Goal: Information Seeking & Learning: Learn about a topic

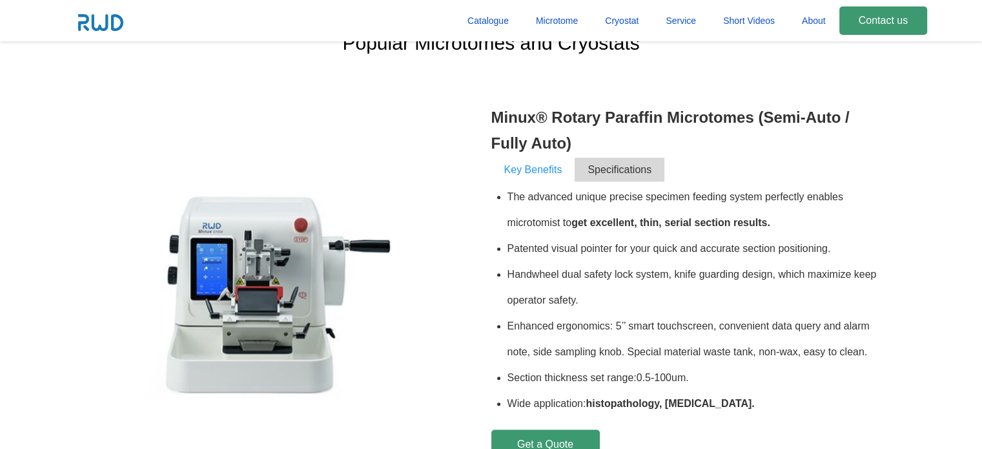
scroll to position [516, 0]
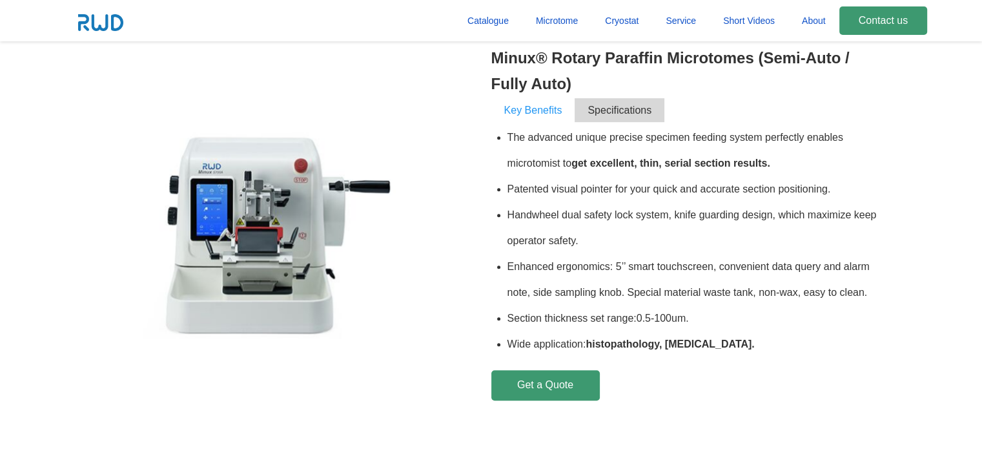
click at [625, 114] on span "Specifications" at bounding box center [619, 110] width 90 height 24
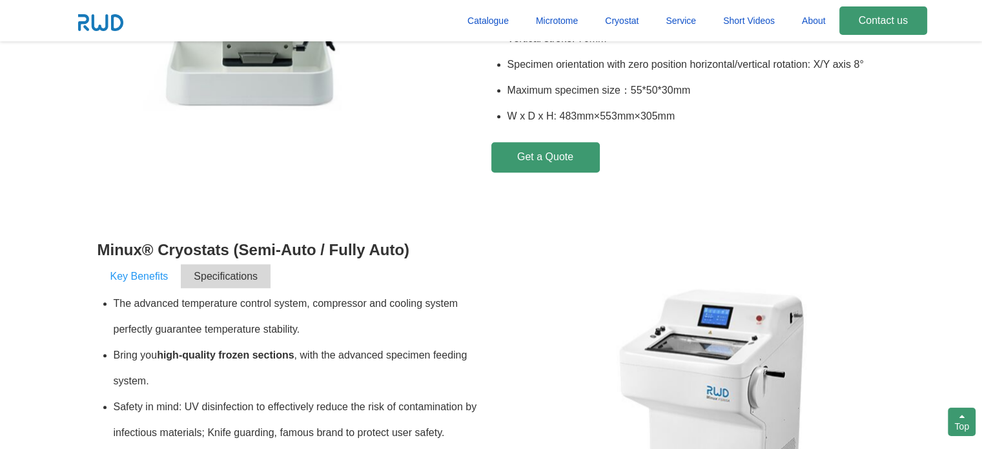
scroll to position [774, 0]
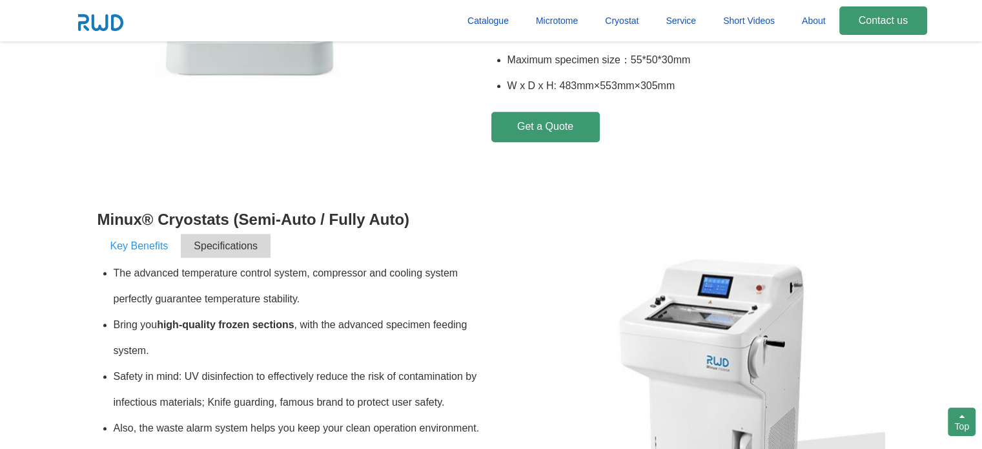
click at [243, 247] on span "Specifications" at bounding box center [226, 246] width 90 height 24
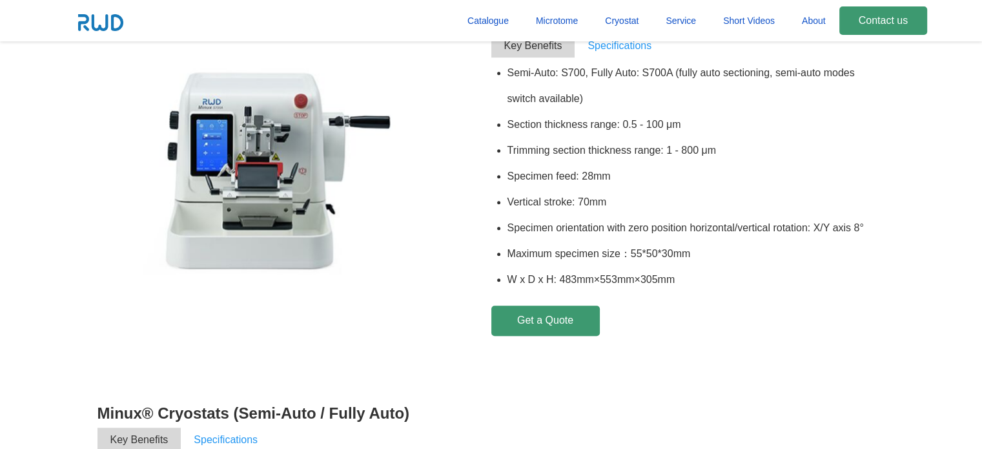
scroll to position [516, 0]
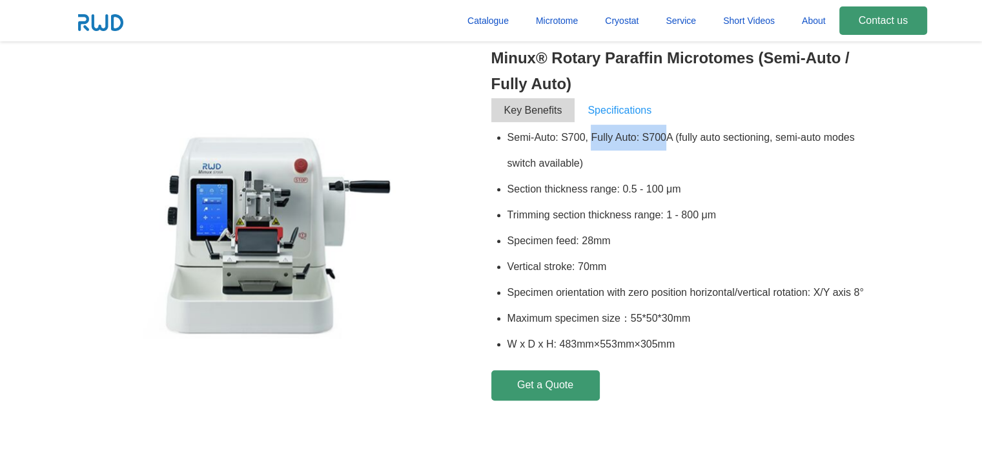
drag, startPoint x: 593, startPoint y: 136, endPoint x: 666, endPoint y: 132, distance: 73.0
click at [666, 132] on li "Semi-Auto: S700, Fully Auto: S700A (fully auto sectioning, semi-auto modes swit…" at bounding box center [696, 151] width 378 height 52
click at [680, 213] on li "Trimming section thickness range: 1 - 800 μm" at bounding box center [696, 215] width 378 height 26
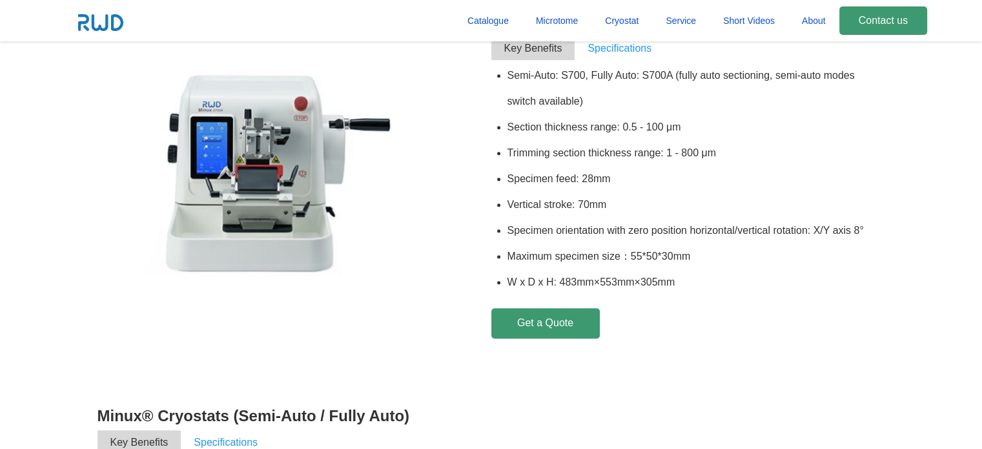
scroll to position [452, 0]
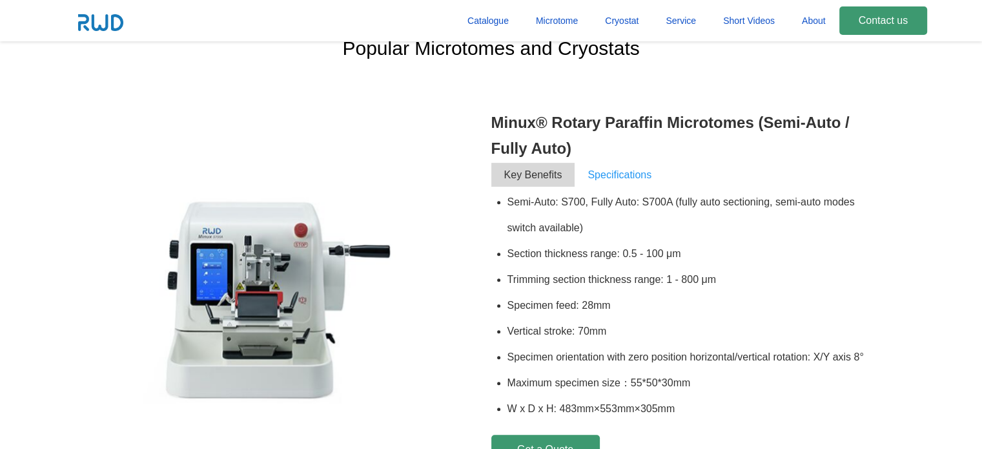
click at [494, 120] on h3 "Minux® Rotary Paraffin Microtomes (Semi-Auto / Fully Auto)" at bounding box center [688, 136] width 394 height 52
drag, startPoint x: 560, startPoint y: 198, endPoint x: 585, endPoint y: 198, distance: 25.2
click at [585, 198] on li "Semi-Auto: S700, Fully Auto: S700A (fully auto sectioning, semi-auto modes swit…" at bounding box center [696, 215] width 378 height 52
copy li "S700"
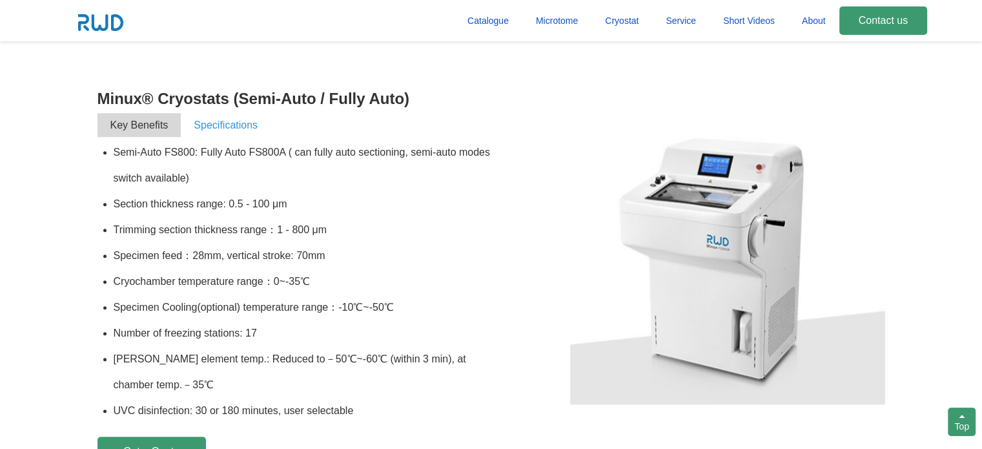
scroll to position [904, 0]
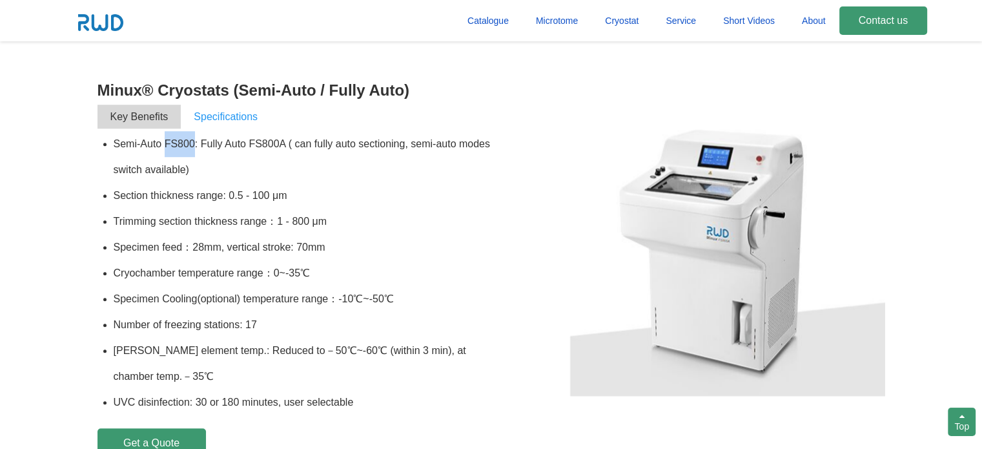
drag, startPoint x: 164, startPoint y: 144, endPoint x: 194, endPoint y: 145, distance: 29.7
click at [194, 145] on li "Semi-Auto FS800: Fully Auto FS800A ( can fully auto sectioning, semi-auto modes…" at bounding box center [303, 157] width 378 height 52
copy li "FS800"
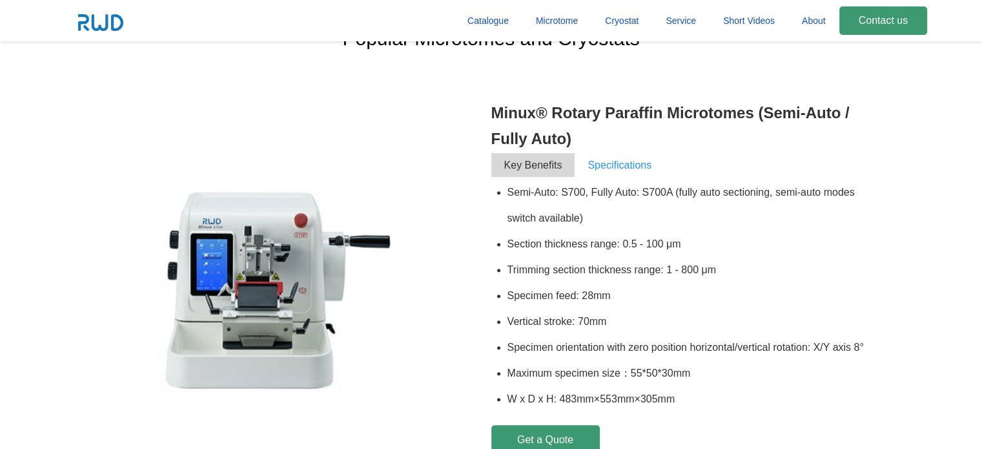
scroll to position [452, 0]
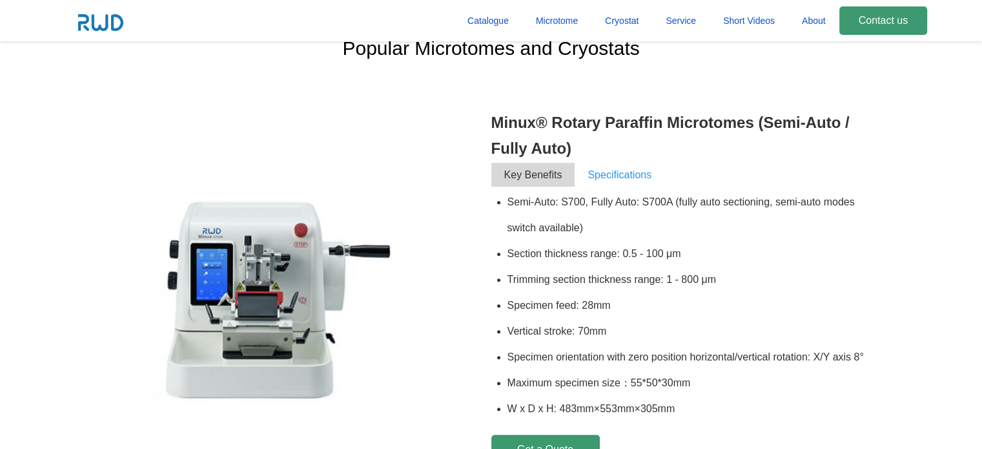
click at [617, 173] on span "Specifications" at bounding box center [619, 175] width 90 height 24
click at [619, 173] on span "Specifications" at bounding box center [619, 175] width 90 height 24
click at [553, 174] on span "Key Benefits" at bounding box center [533, 175] width 84 height 24
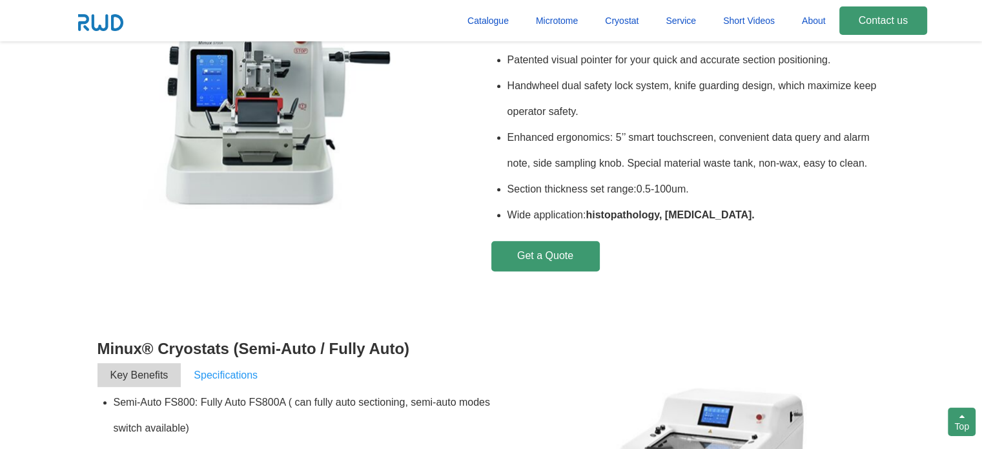
scroll to position [387, 0]
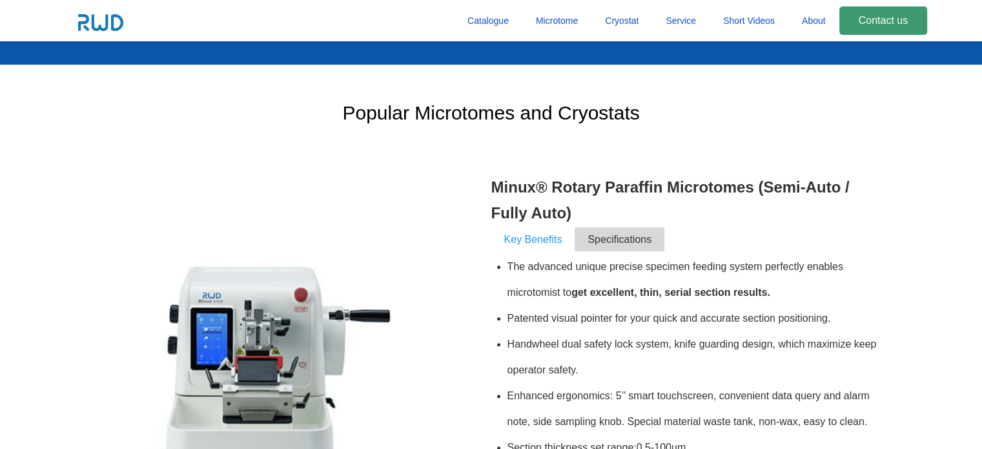
drag, startPoint x: 554, startPoint y: 201, endPoint x: 545, endPoint y: 210, distance: 13.7
click at [554, 203] on h3 "Minux® Rotary Paraffin Microtomes (Semi-Auto / Fully Auto)" at bounding box center [688, 200] width 394 height 52
click at [540, 218] on h3 "Minux® Rotary Paraffin Microtomes (Semi-Auto / Fully Auto)" at bounding box center [688, 200] width 394 height 52
click at [538, 241] on span "Key Benefits" at bounding box center [533, 239] width 84 height 24
click at [607, 241] on span "Specifications" at bounding box center [619, 239] width 90 height 24
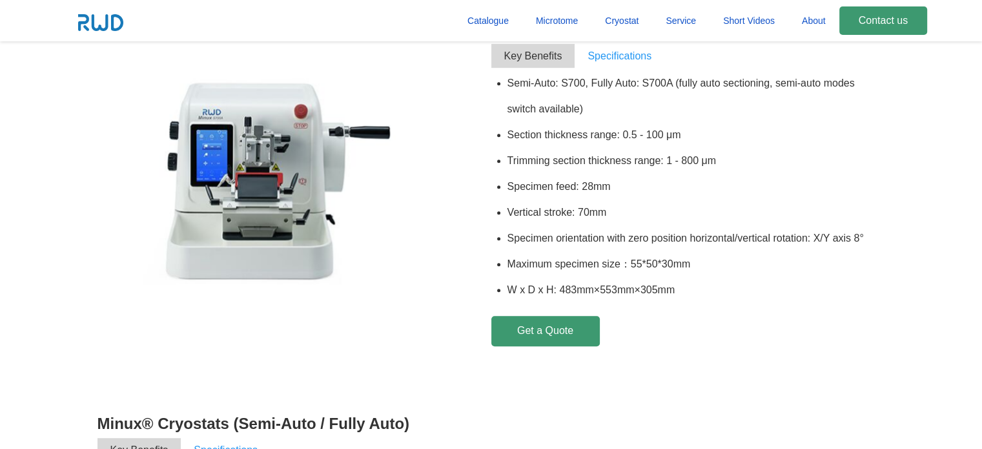
scroll to position [581, 0]
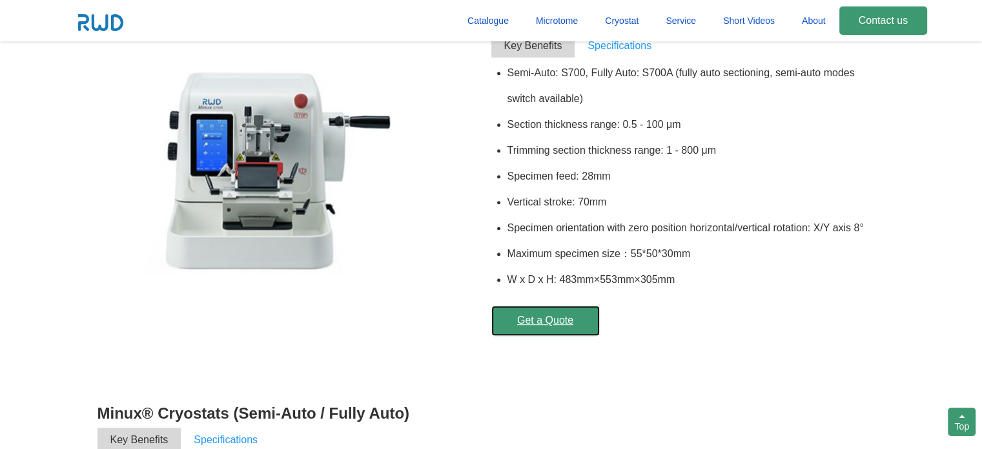
click at [541, 320] on link "Get a Quote" at bounding box center [545, 320] width 108 height 30
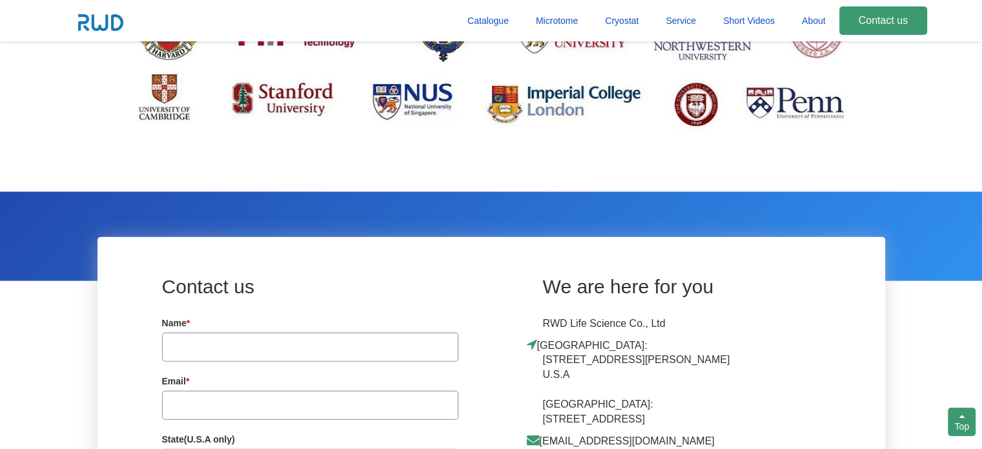
scroll to position [2969, 0]
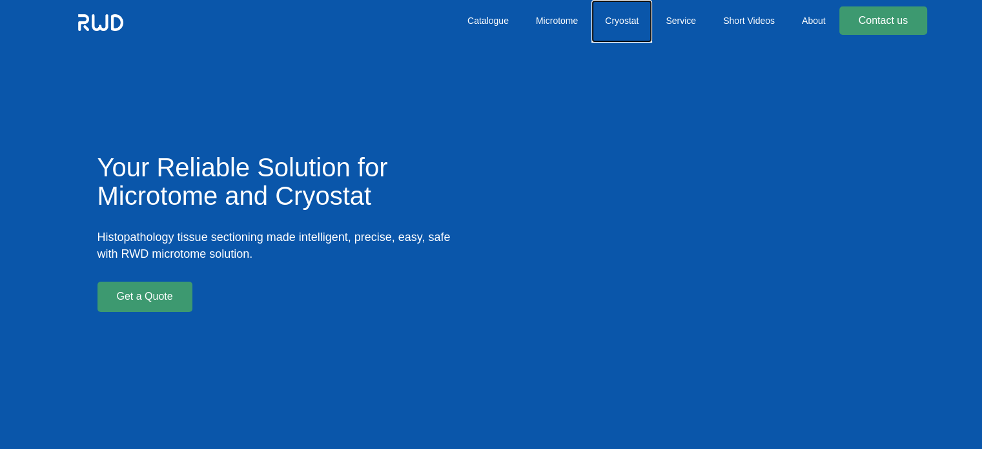
click at [609, 17] on link "Cryostat" at bounding box center [621, 21] width 61 height 43
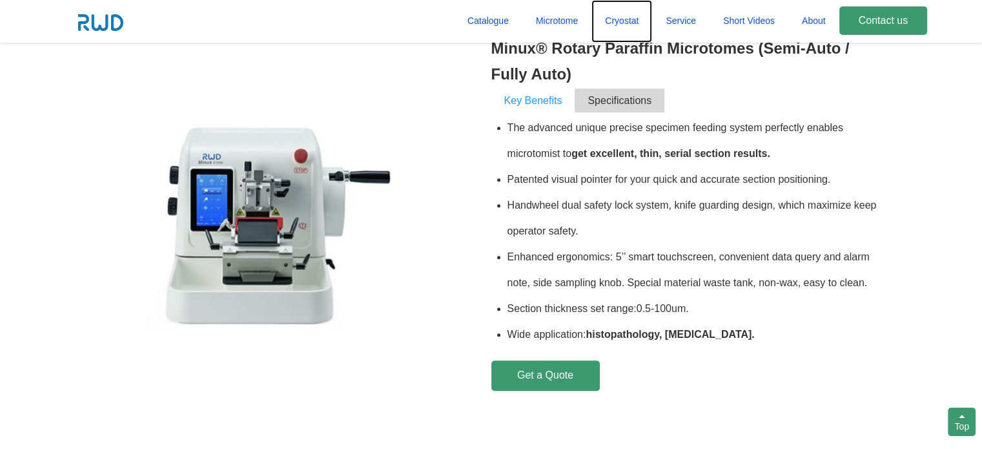
scroll to position [452, 0]
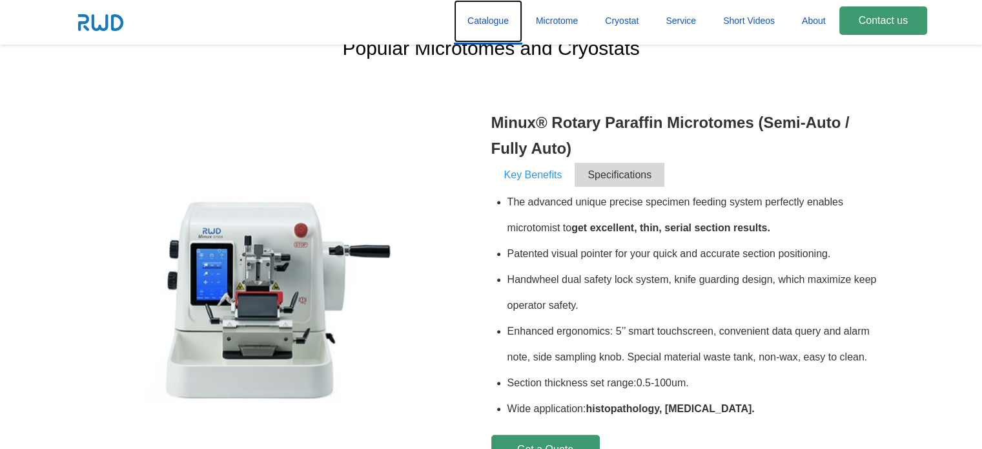
click at [481, 14] on link "Catalogue" at bounding box center [488, 21] width 68 height 43
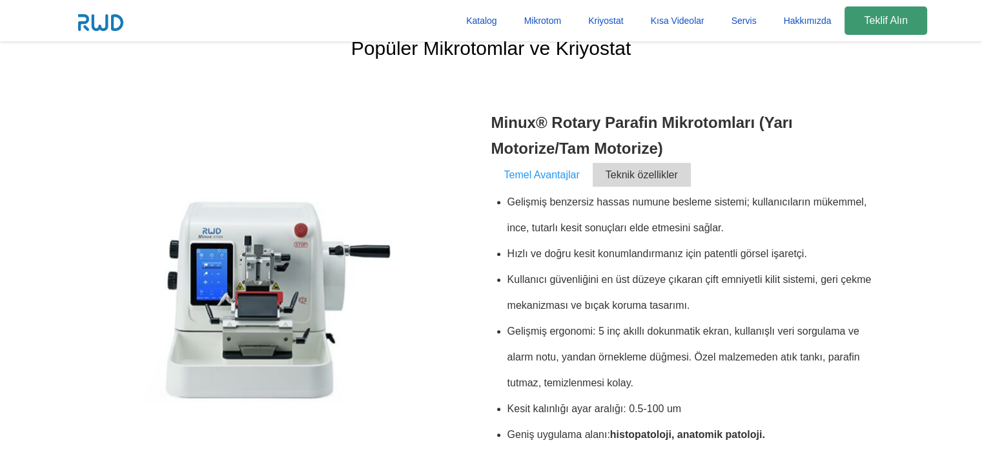
scroll to position [323, 0]
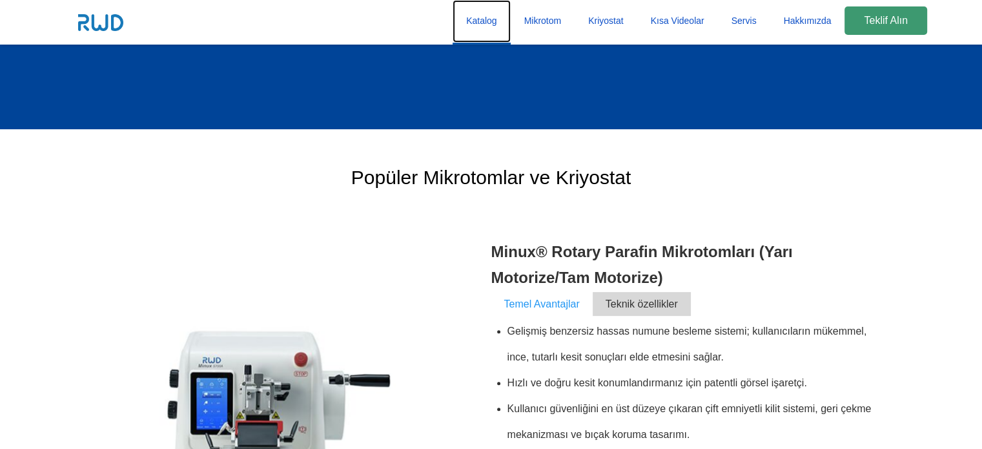
click at [493, 18] on link "Katalog" at bounding box center [480, 21] width 57 height 43
